Goal: Complete application form: Complete application form

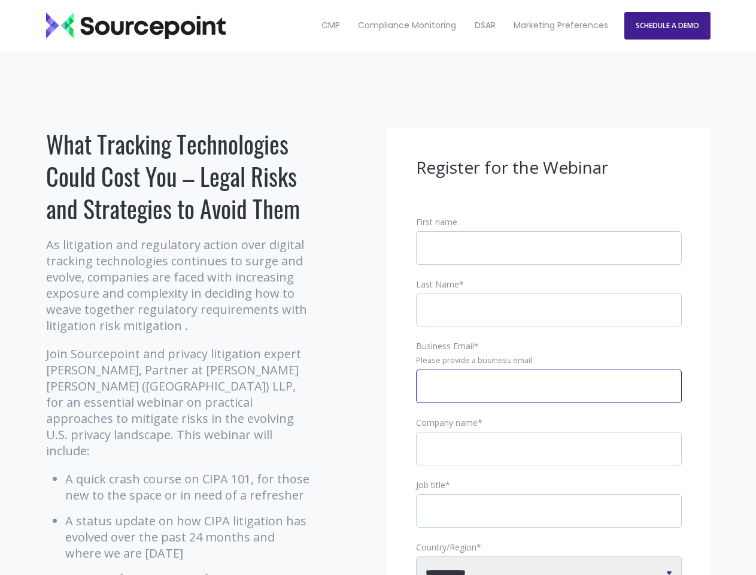
click at [549, 396] on input "Business Email *" at bounding box center [549, 386] width 266 height 34
